Goal: Task Accomplishment & Management: Use online tool/utility

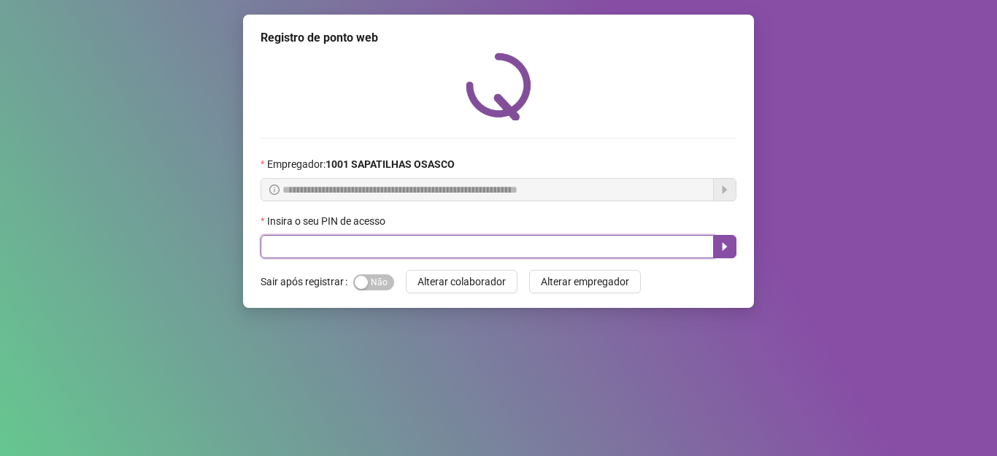
click at [282, 247] on input "text" at bounding box center [486, 246] width 453 height 23
type input "*****"
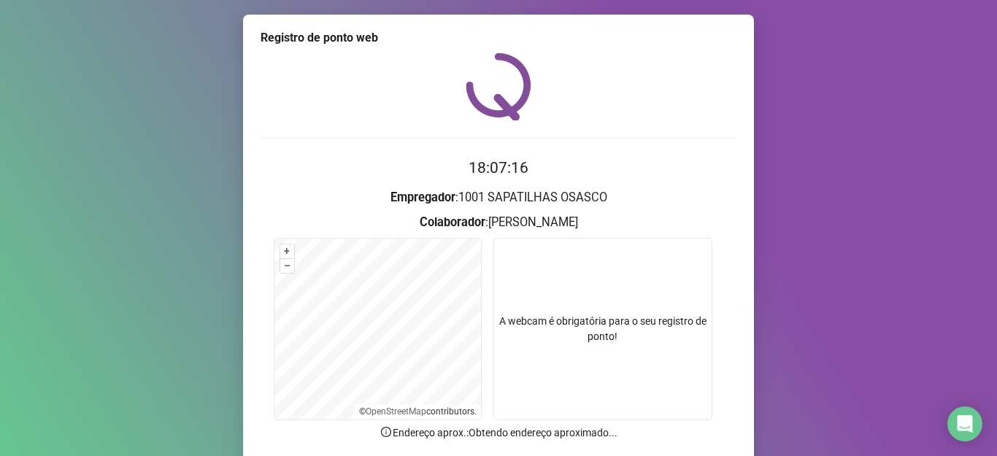
scroll to position [114, 0]
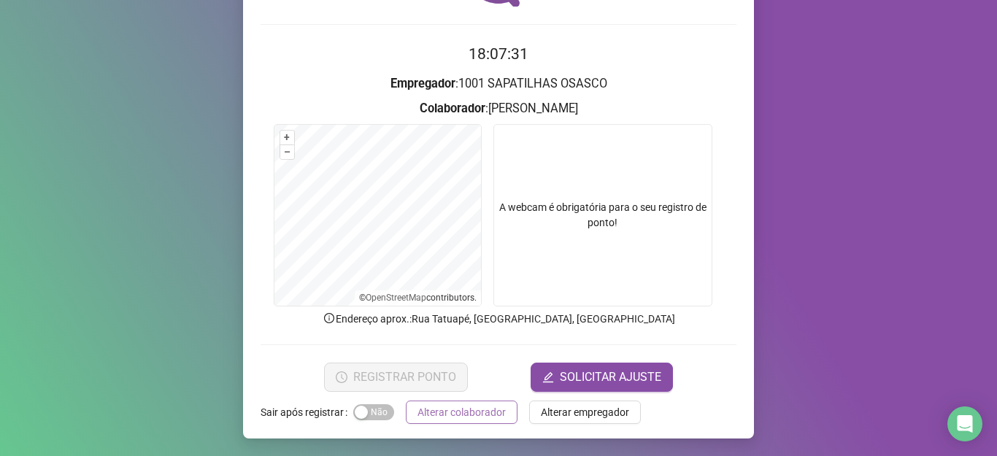
click at [439, 414] on span "Alterar colaborador" at bounding box center [461, 412] width 88 height 16
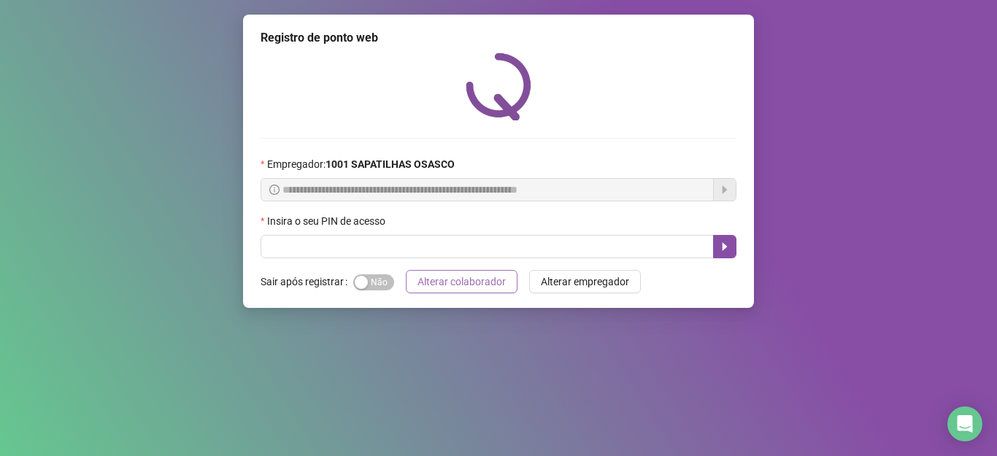
scroll to position [0, 0]
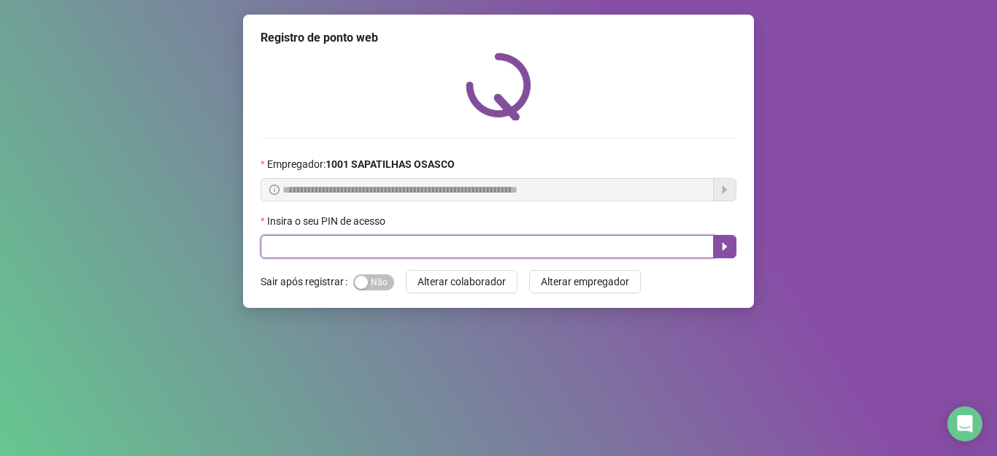
click at [280, 252] on input "text" at bounding box center [486, 246] width 453 height 23
type input "*****"
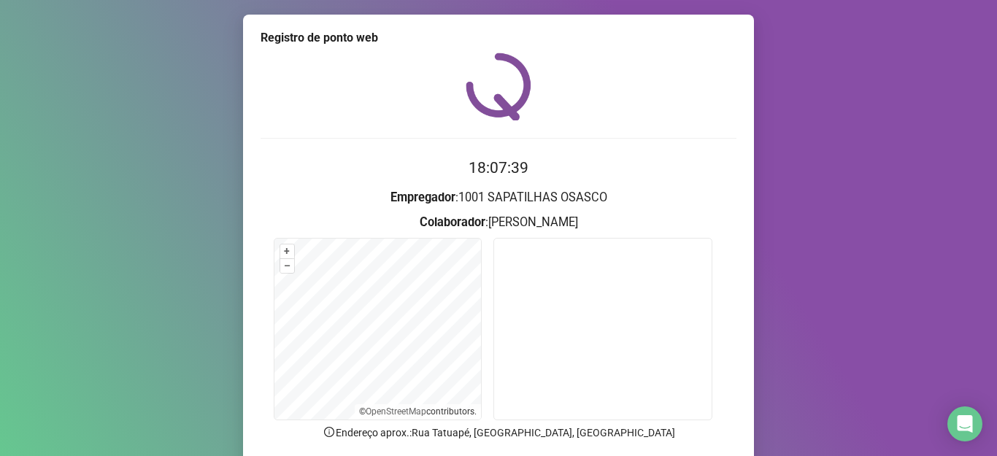
scroll to position [114, 0]
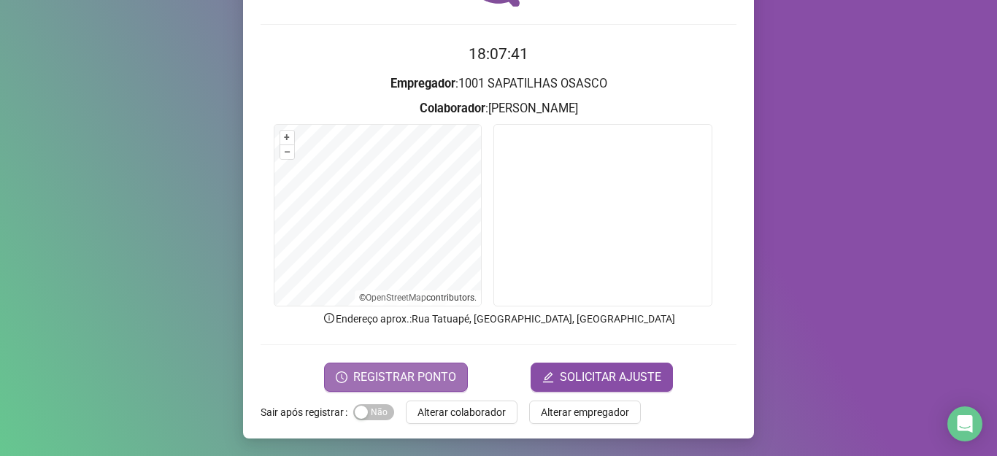
click at [387, 368] on span "REGISTRAR PONTO" at bounding box center [404, 377] width 103 height 18
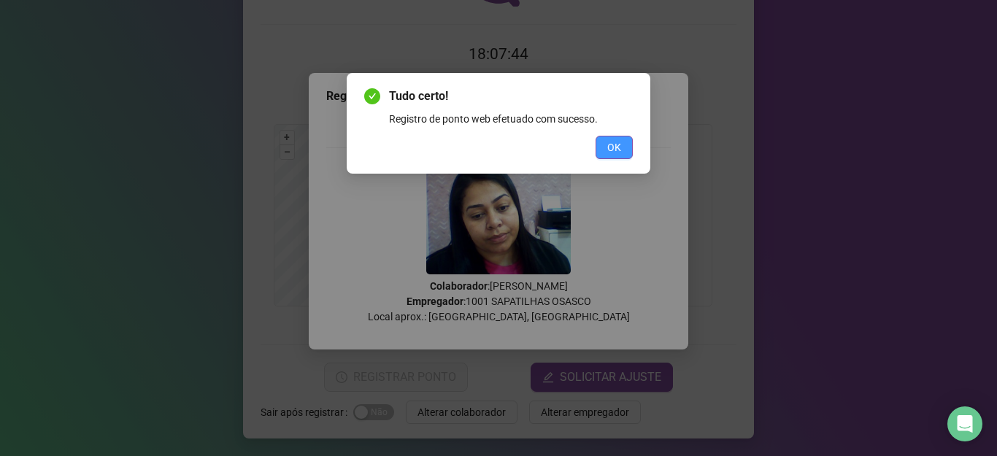
click at [613, 144] on span "OK" at bounding box center [614, 147] width 14 height 16
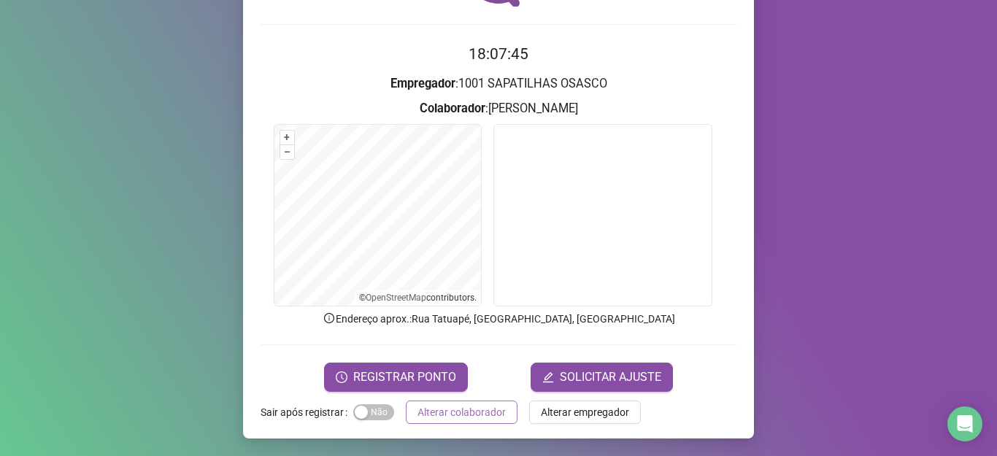
click at [467, 408] on span "Alterar colaborador" at bounding box center [461, 412] width 88 height 16
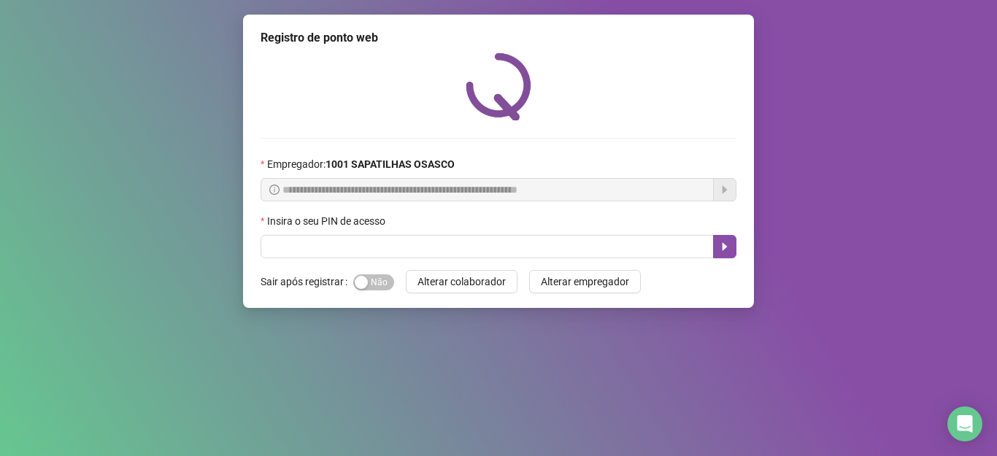
click at [312, 233] on div "Insira o seu PIN de acesso" at bounding box center [498, 224] width 476 height 22
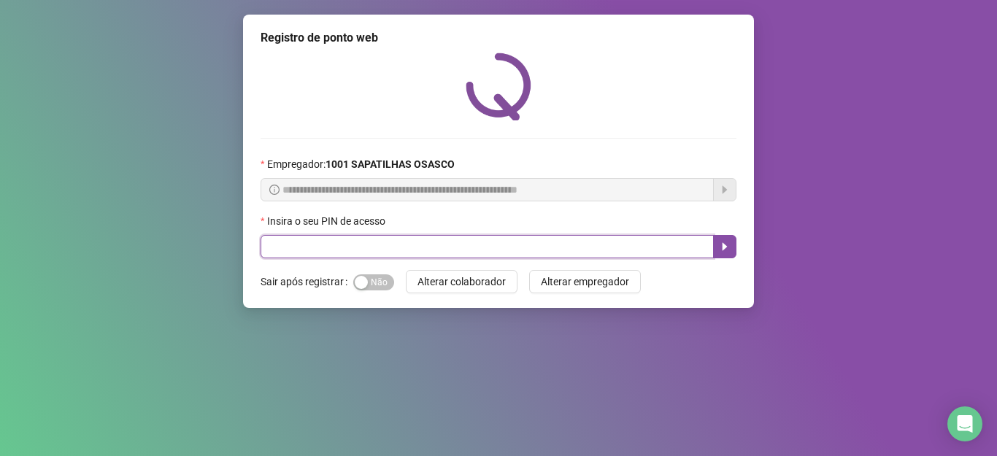
click at [315, 250] on input "text" at bounding box center [486, 246] width 453 height 23
type input "*****"
click at [733, 250] on button "button" at bounding box center [724, 246] width 23 height 23
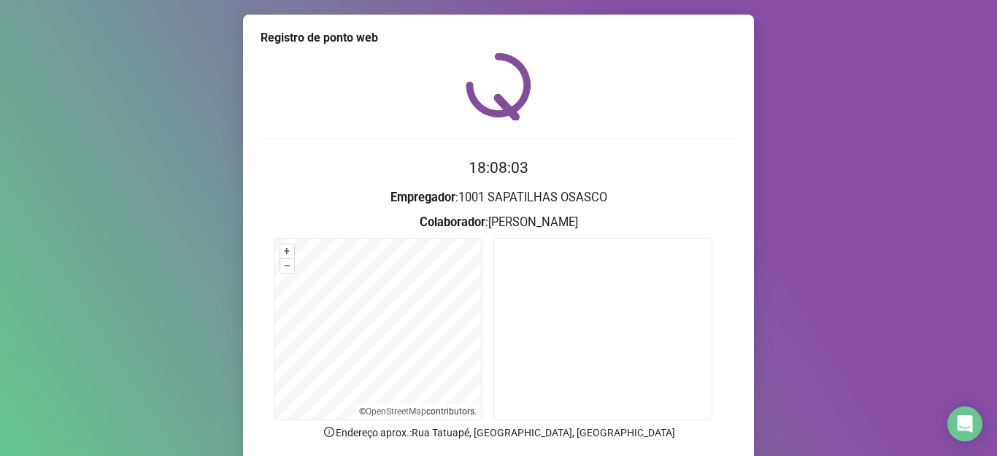
scroll to position [114, 0]
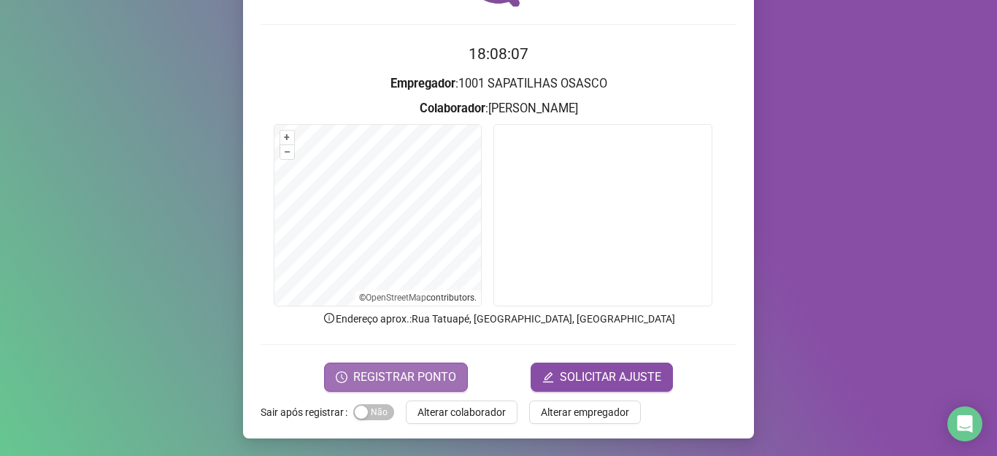
click at [415, 375] on span "REGISTRAR PONTO" at bounding box center [404, 377] width 103 height 18
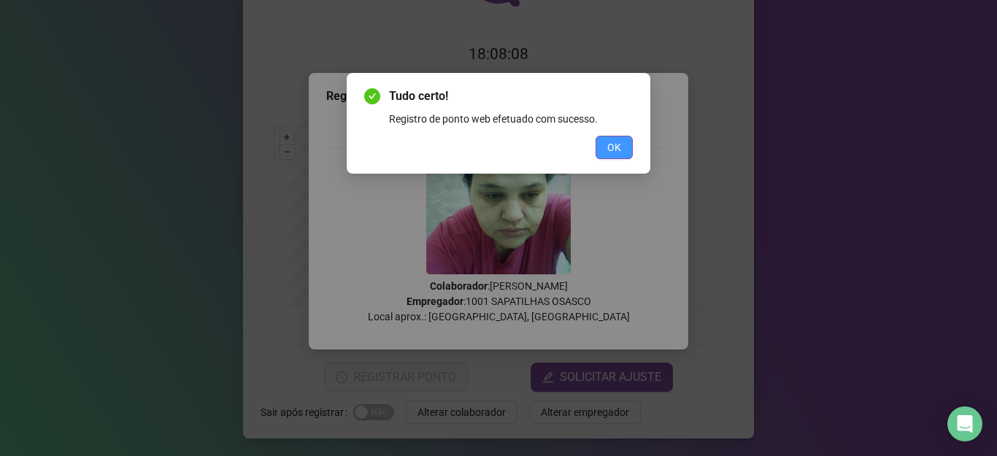
click at [619, 151] on span "OK" at bounding box center [614, 147] width 14 height 16
